Goal: Navigation & Orientation: Find specific page/section

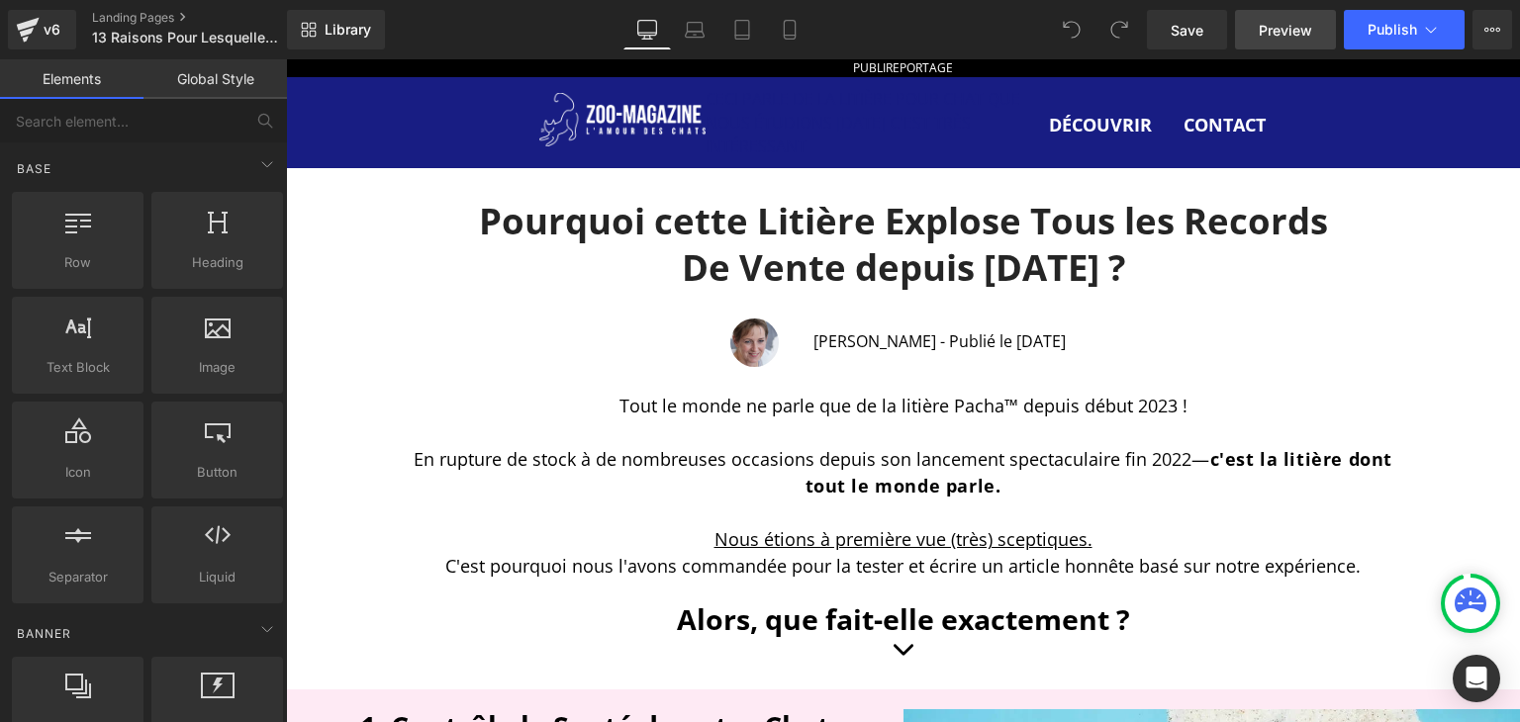
click at [1275, 25] on span "Preview" at bounding box center [1285, 30] width 53 height 21
click at [113, 16] on link "Landing Pages" at bounding box center [206, 18] width 228 height 16
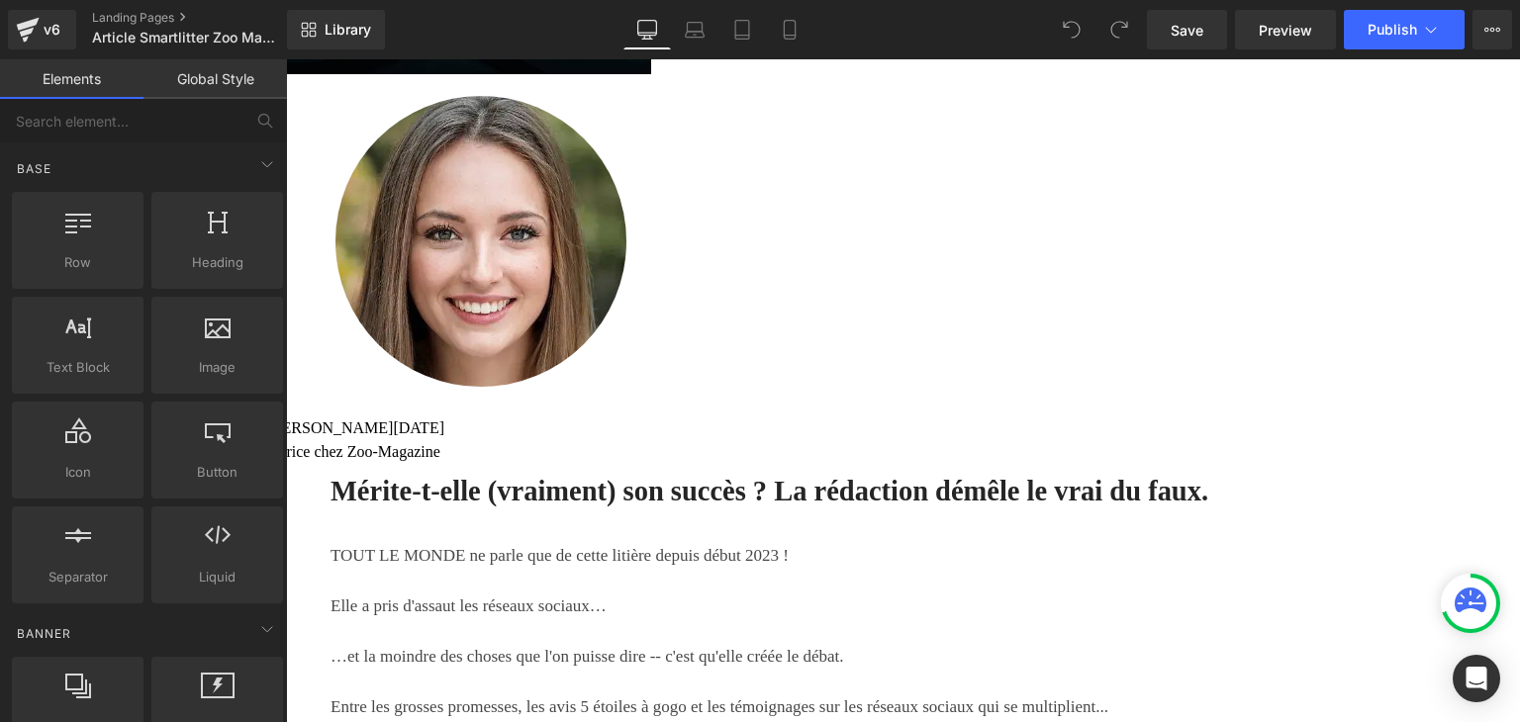
scroll to position [527, 0]
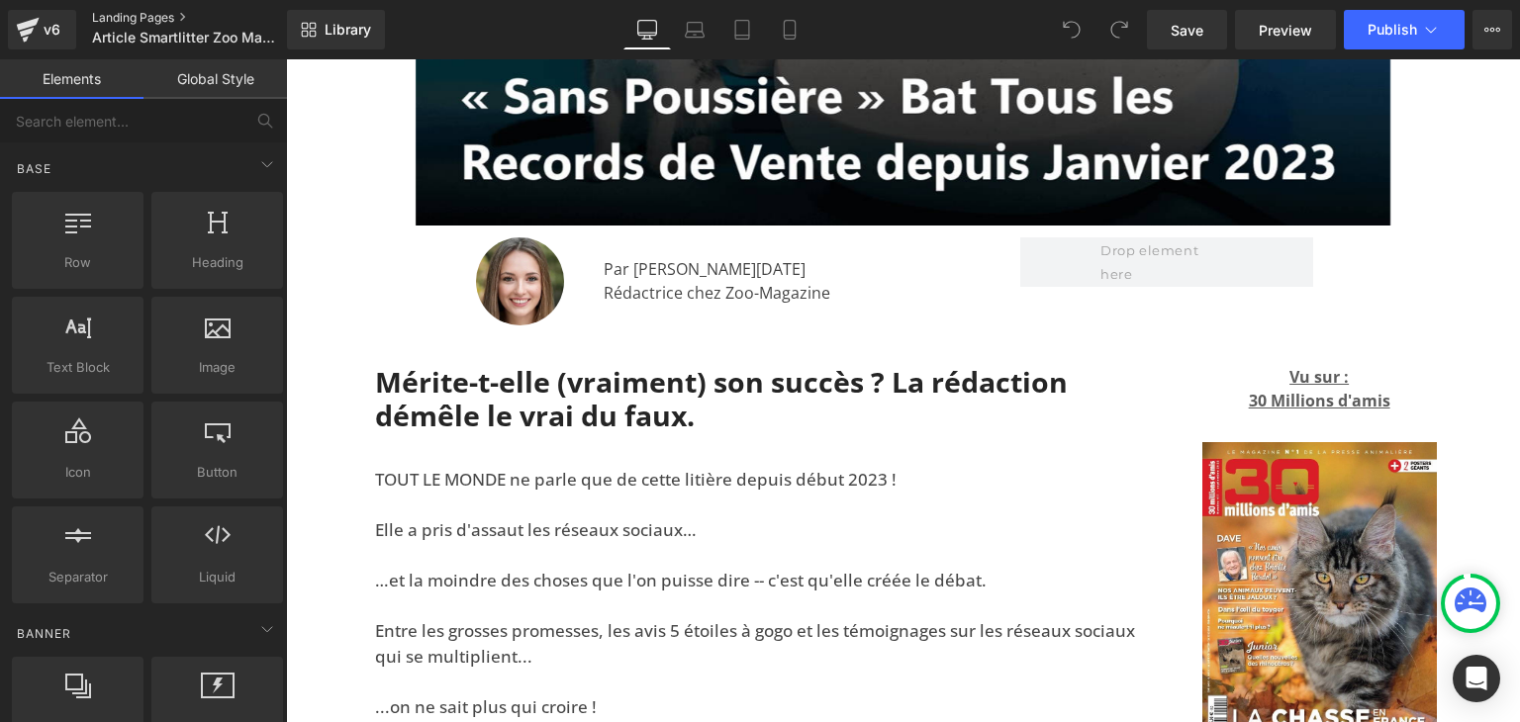
click at [109, 23] on link "Landing Pages" at bounding box center [206, 18] width 228 height 16
